Goal: Transaction & Acquisition: Purchase product/service

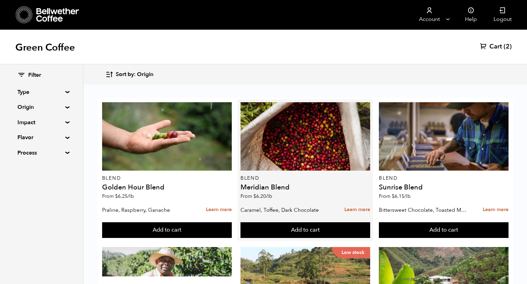
scroll to position [125, 0]
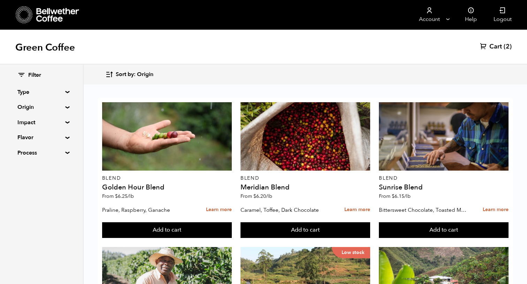
click at [66, 92] on summary "Type" at bounding box center [41, 92] width 48 height 8
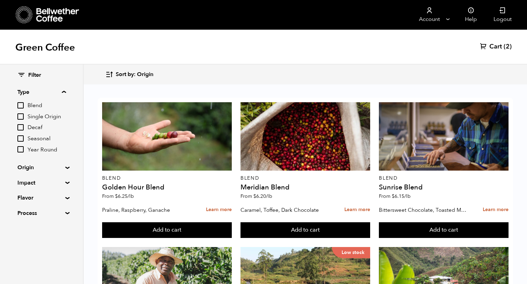
click at [21, 125] on input "Decaf" at bounding box center [20, 127] width 6 height 6
checkbox input "true"
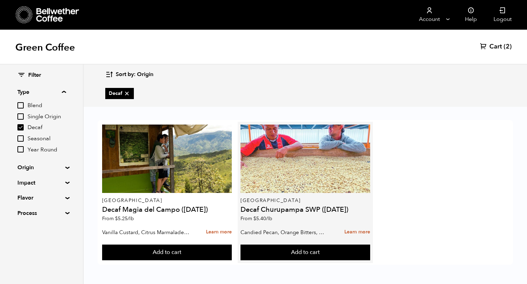
click at [296, 182] on div at bounding box center [305, 158] width 130 height 68
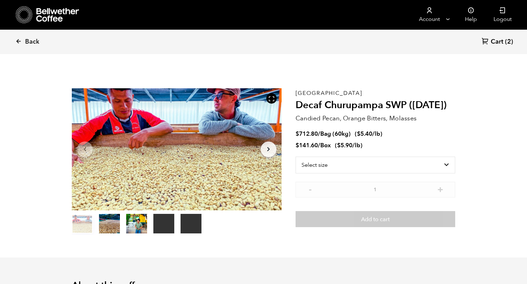
scroll to position [303, 371]
select select "box"
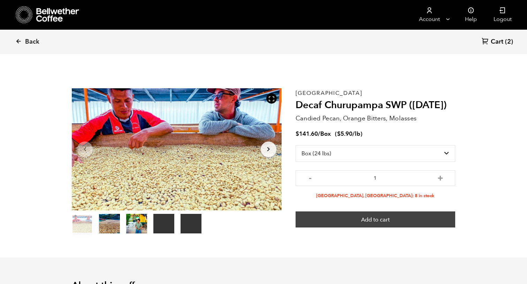
click at [377, 218] on button "Add to cart" at bounding box center [376, 219] width 160 height 16
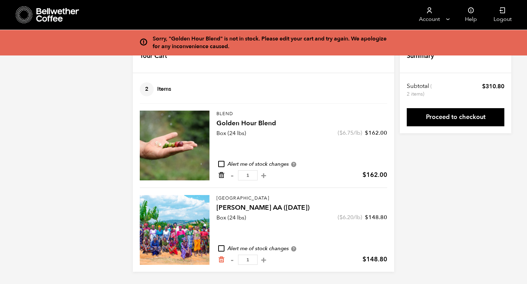
click at [222, 175] on icon "Remove from cart" at bounding box center [221, 174] width 7 height 7
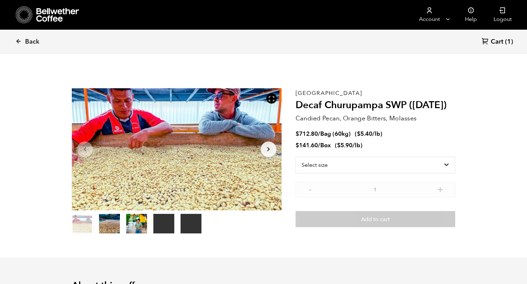
scroll to position [303, 371]
select select "box"
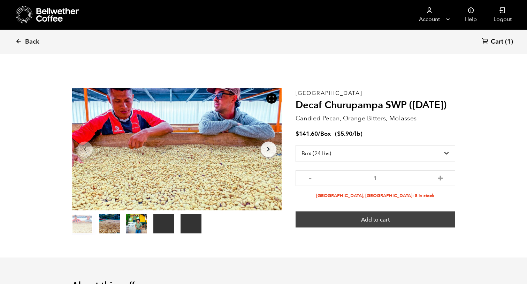
click at [348, 220] on button "Add to cart" at bounding box center [376, 219] width 160 height 16
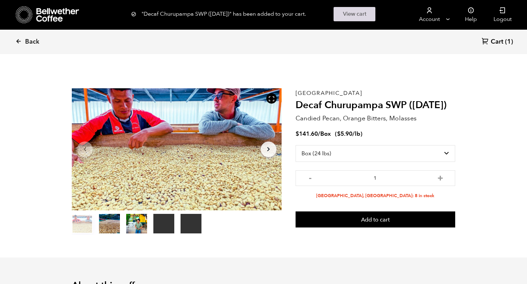
click at [357, 14] on link "View cart" at bounding box center [355, 14] width 42 height 14
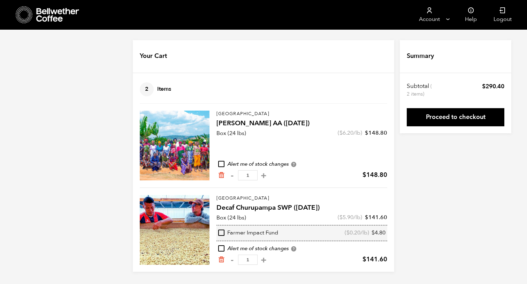
click at [19, 12] on icon at bounding box center [19, 12] width 0 height 0
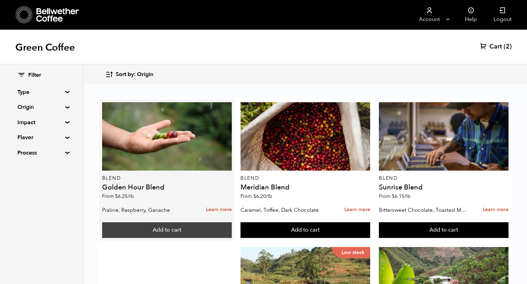
click at [166, 233] on button "Add to cart" at bounding box center [167, 230] width 130 height 16
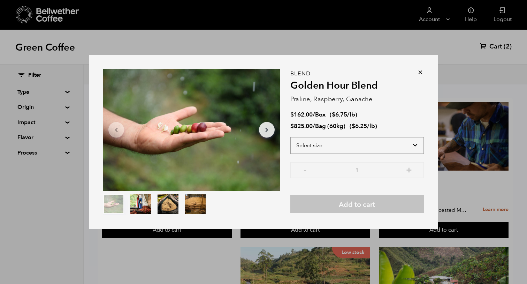
select select "box"
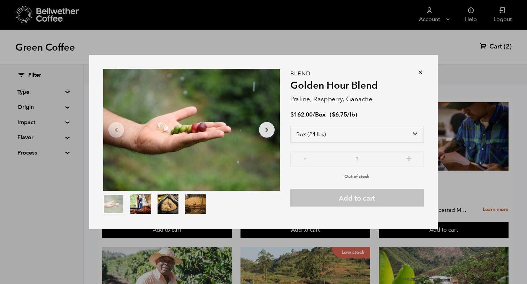
click at [420, 73] on icon at bounding box center [420, 72] width 7 height 7
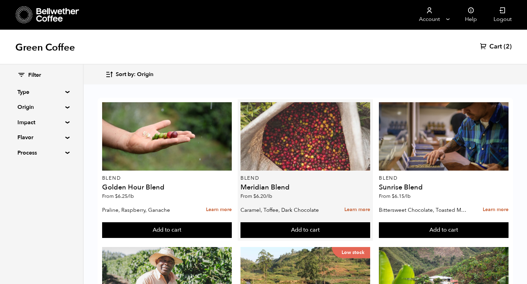
click at [279, 162] on div at bounding box center [305, 136] width 130 height 68
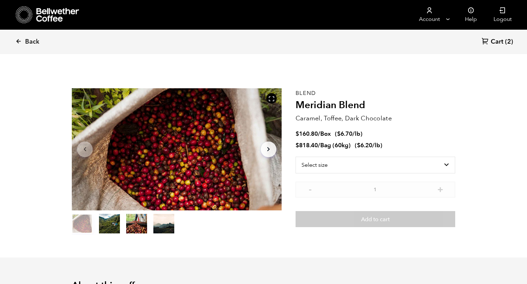
scroll to position [303, 371]
click at [28, 43] on span "Back" at bounding box center [32, 42] width 14 height 8
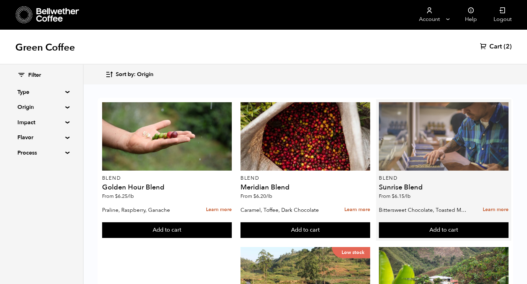
click at [471, 137] on div at bounding box center [444, 136] width 130 height 68
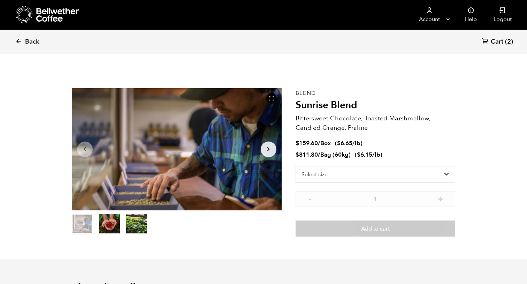
scroll to position [303, 371]
select select "box"
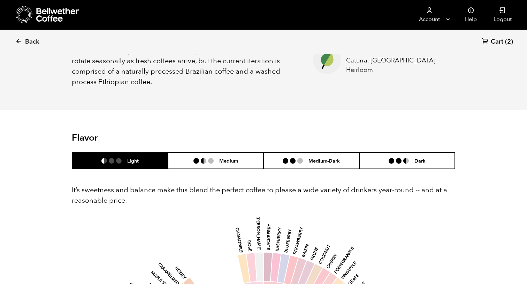
scroll to position [407, 0]
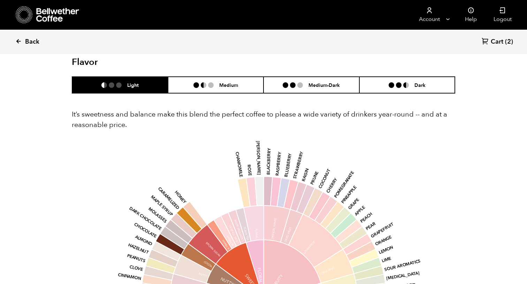
click at [39, 45] on span "Back" at bounding box center [32, 42] width 14 height 8
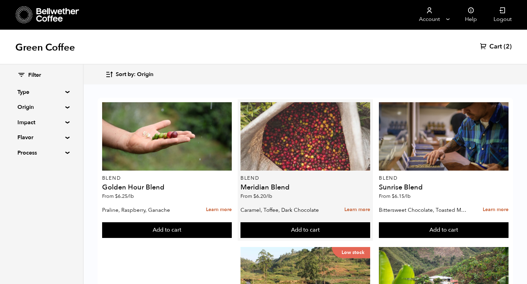
click at [318, 161] on div at bounding box center [305, 136] width 130 height 68
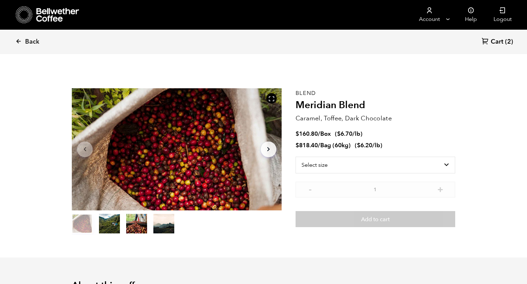
scroll to position [303, 371]
select select "box"
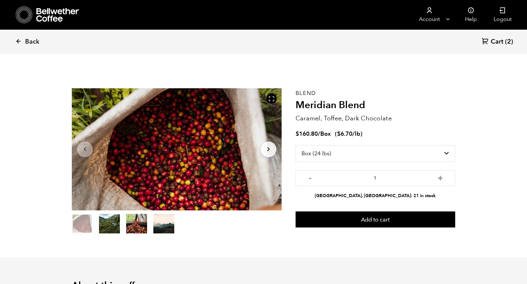
click at [112, 225] on button "item 1" at bounding box center [109, 225] width 21 height 20
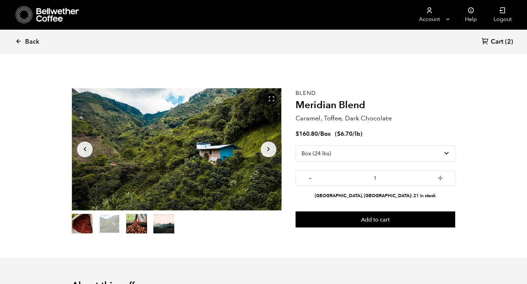
click at [134, 226] on button "item 2" at bounding box center [136, 225] width 21 height 20
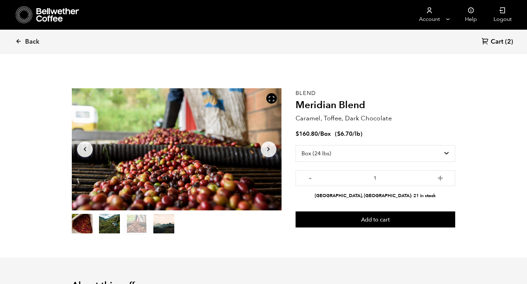
click at [156, 228] on button "item 3" at bounding box center [163, 225] width 21 height 20
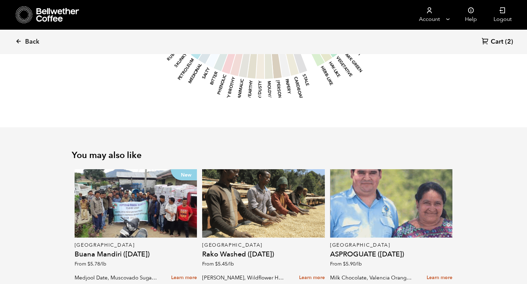
scroll to position [794, 0]
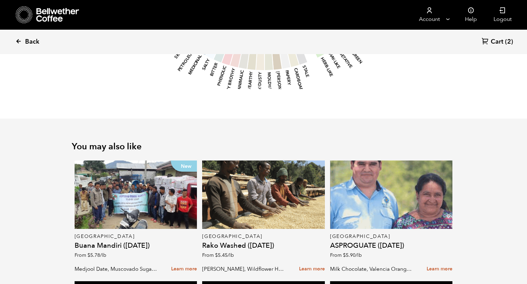
click at [35, 44] on span "Back" at bounding box center [32, 42] width 14 height 8
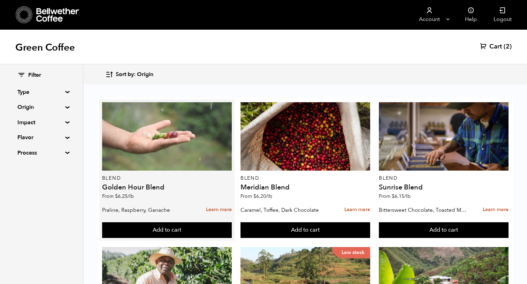
click at [196, 149] on div at bounding box center [167, 136] width 130 height 68
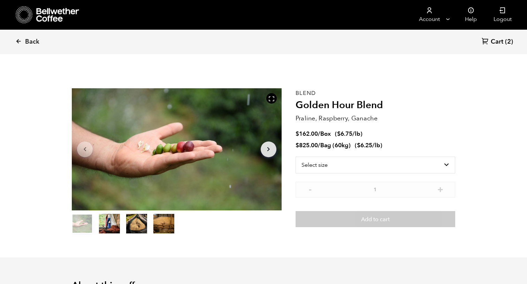
scroll to position [303, 371]
select select "bag-3"
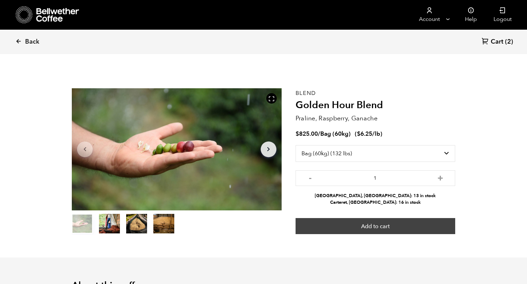
click at [342, 225] on button "Add to cart" at bounding box center [376, 226] width 160 height 16
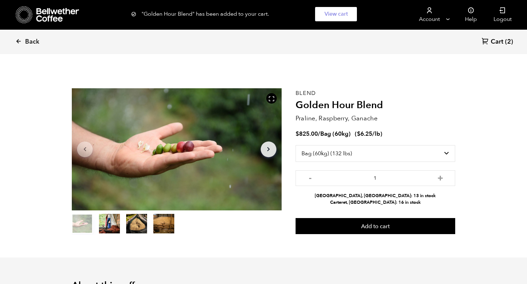
click at [501, 39] on span "Cart" at bounding box center [497, 42] width 13 height 8
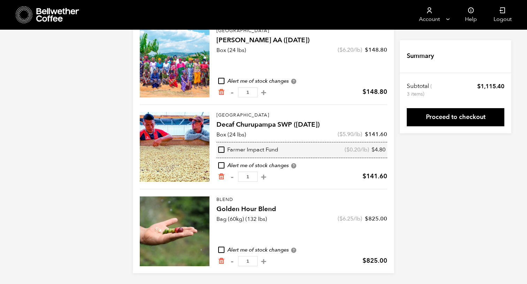
scroll to position [83, 0]
click at [219, 259] on icon "Remove from cart" at bounding box center [221, 260] width 7 height 7
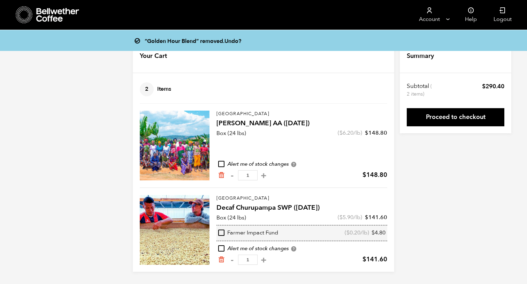
click at [43, 16] on icon at bounding box center [58, 15] width 44 height 14
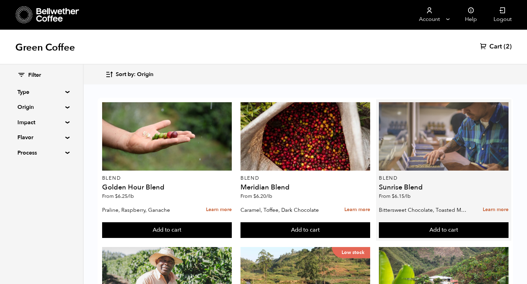
click at [427, 150] on div at bounding box center [444, 136] width 130 height 68
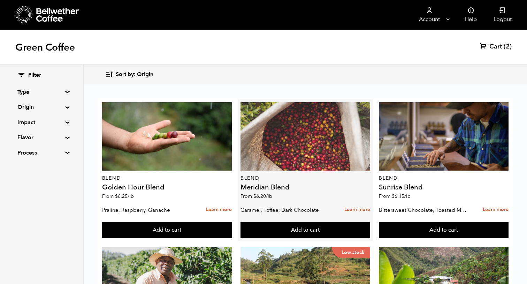
click at [298, 168] on div at bounding box center [305, 136] width 130 height 68
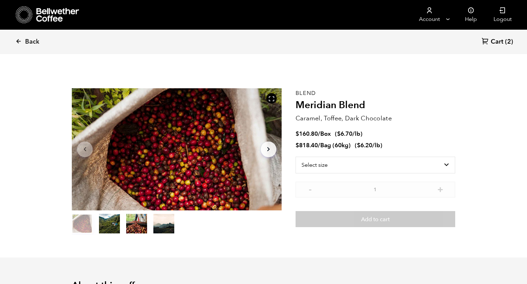
scroll to position [303, 371]
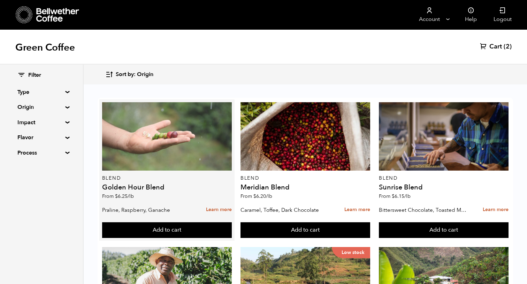
click at [195, 151] on div at bounding box center [167, 136] width 130 height 68
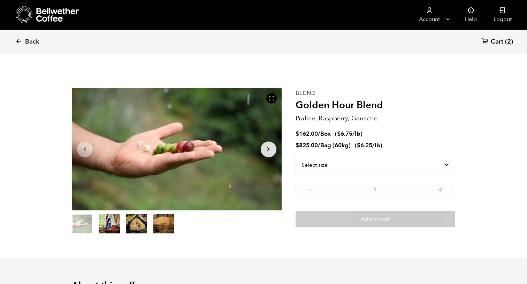
scroll to position [303, 371]
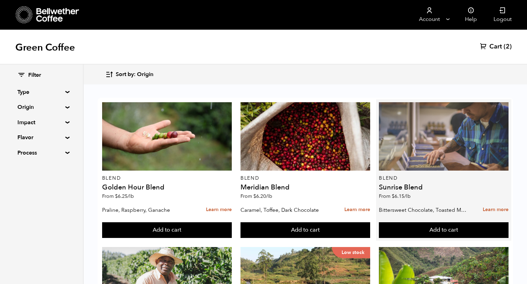
click at [425, 141] on div at bounding box center [444, 136] width 130 height 68
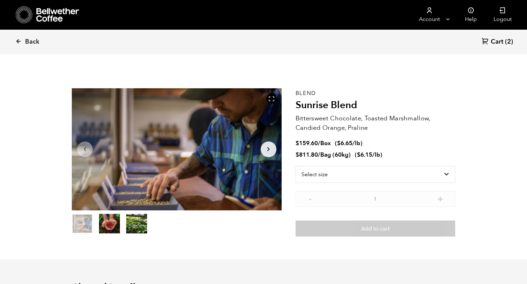
scroll to position [303, 371]
select select "box"
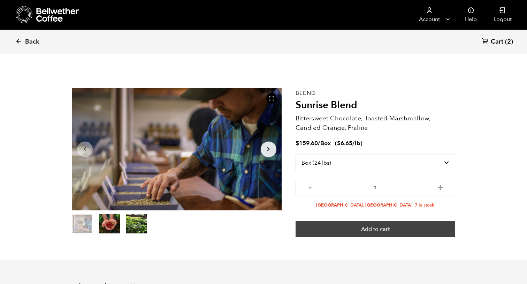
click at [398, 230] on button "Add to cart" at bounding box center [376, 229] width 160 height 16
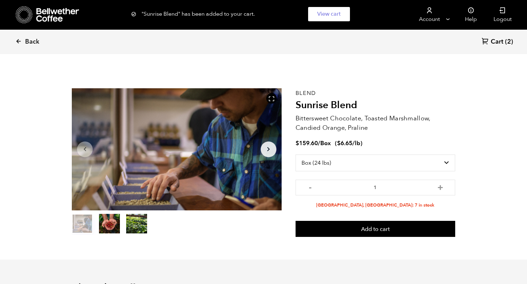
click at [501, 45] on span "Cart" at bounding box center [497, 42] width 13 height 8
